Goal: Task Accomplishment & Management: Manage account settings

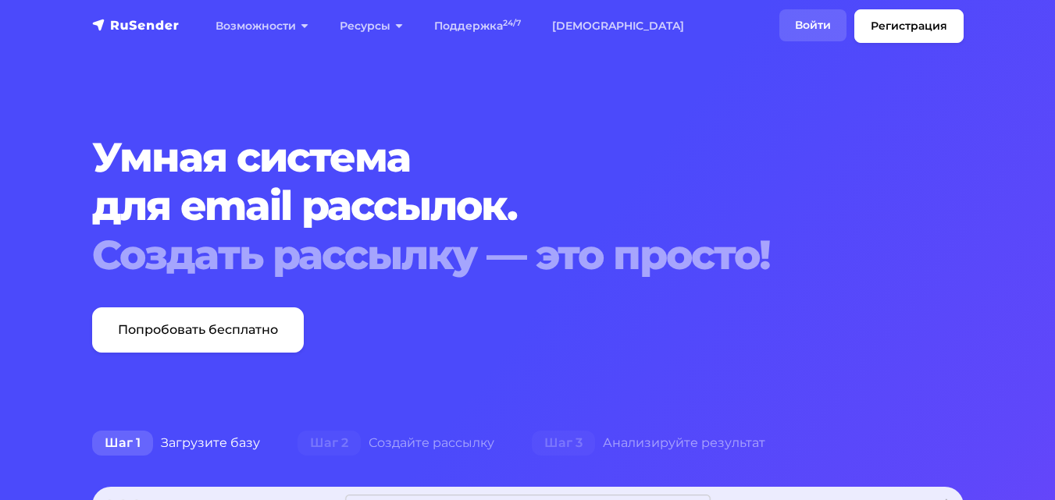
click at [806, 14] on link "Войти" at bounding box center [812, 25] width 67 height 32
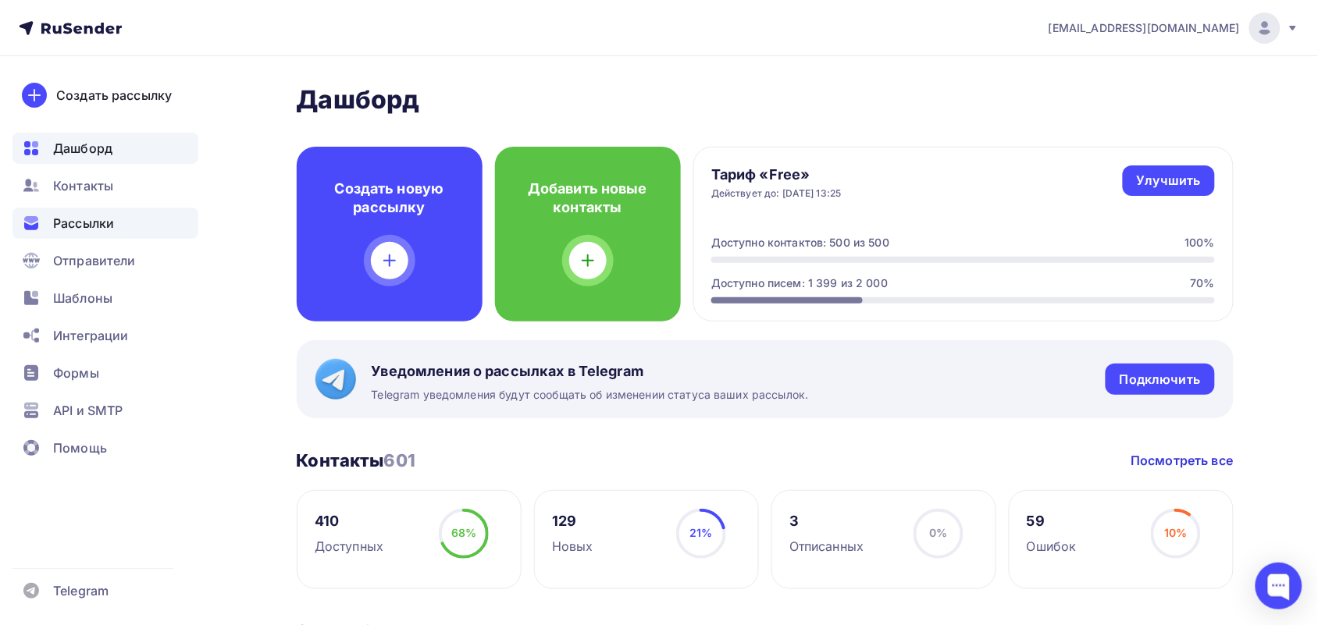
click at [79, 226] on span "Рассылки" at bounding box center [83, 223] width 61 height 19
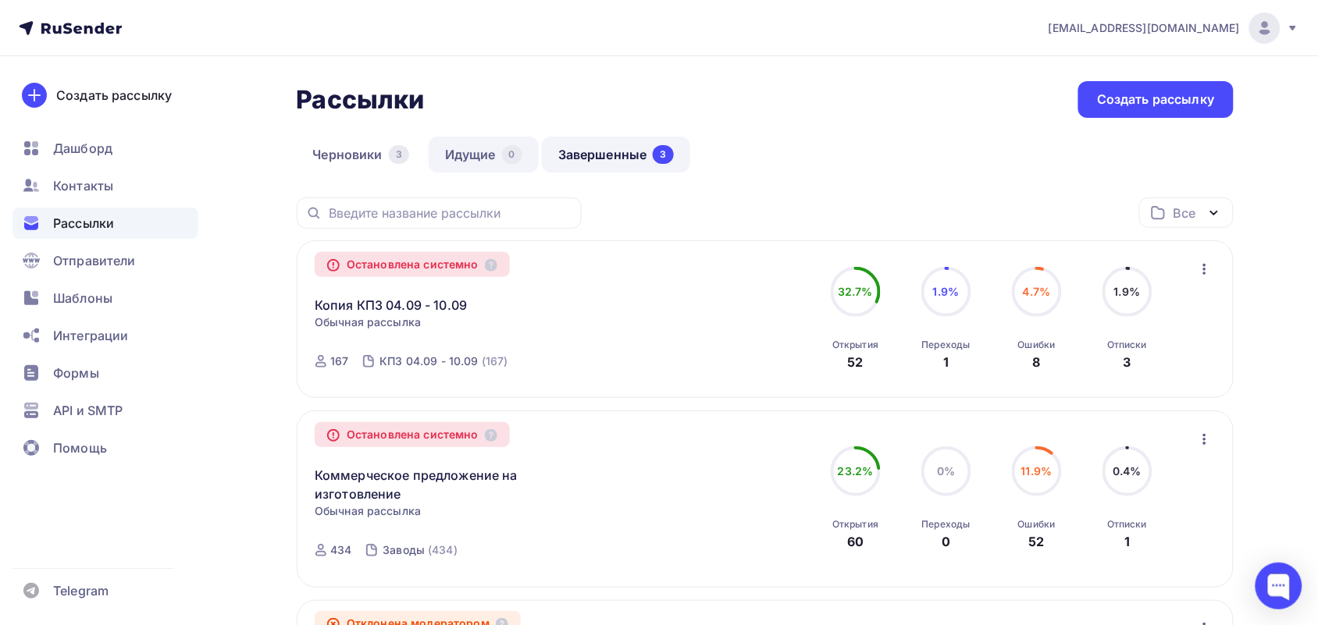
click at [500, 147] on link "Идущие 0" at bounding box center [484, 155] width 110 height 36
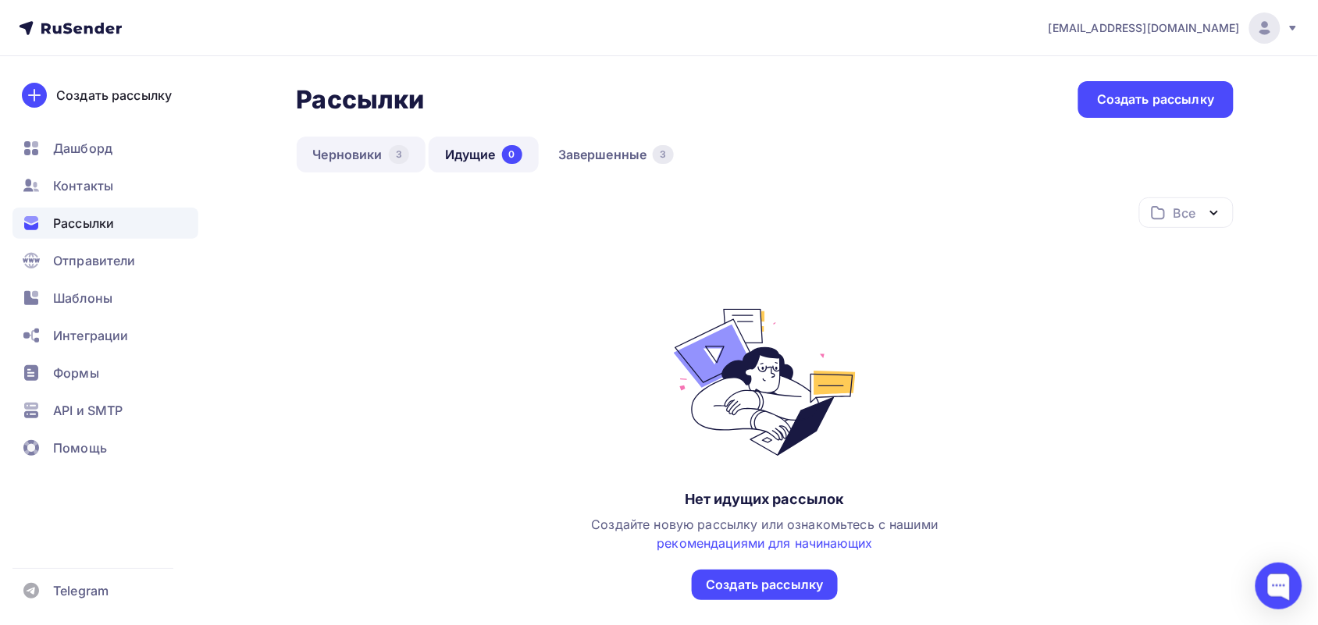
click at [396, 156] on div "3" at bounding box center [399, 154] width 20 height 19
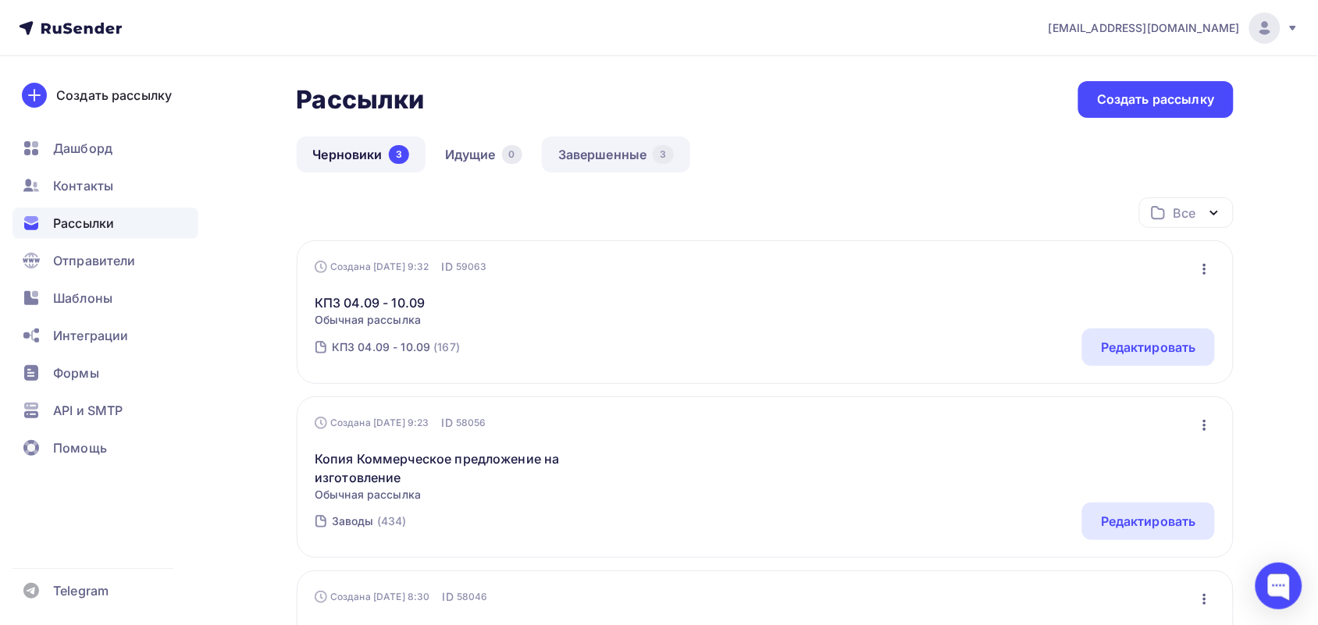
click at [610, 152] on link "Завершенные 3" at bounding box center [616, 155] width 148 height 36
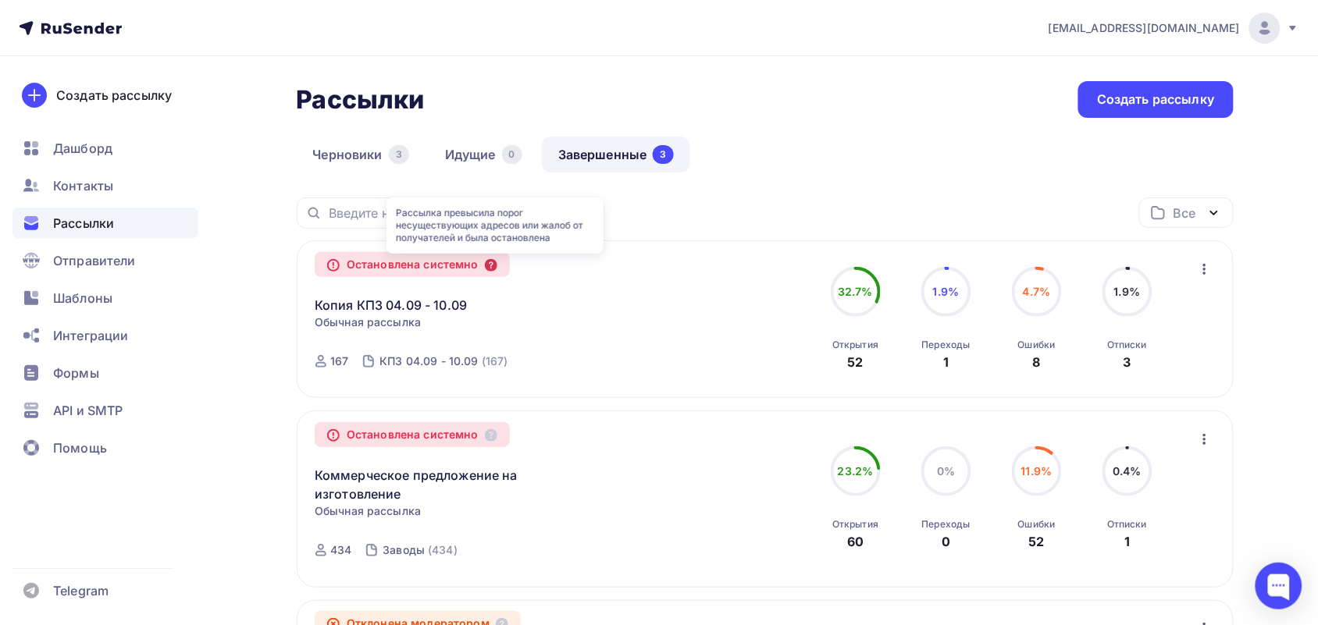
click at [494, 268] on icon at bounding box center [491, 265] width 12 height 12
click at [361, 150] on link "Черновики 3" at bounding box center [361, 155] width 129 height 36
